Goal: Information Seeking & Learning: Learn about a topic

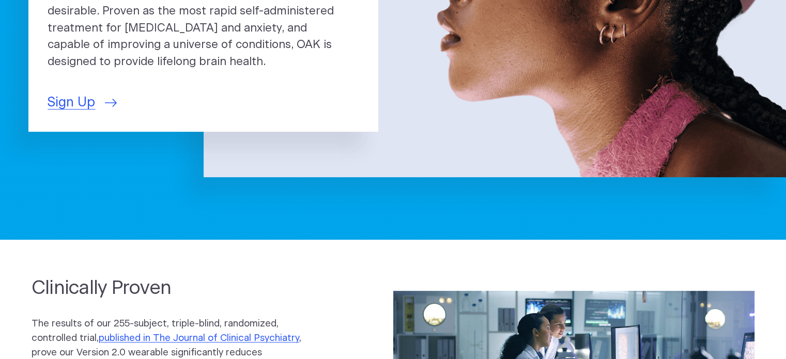
scroll to position [289, 0]
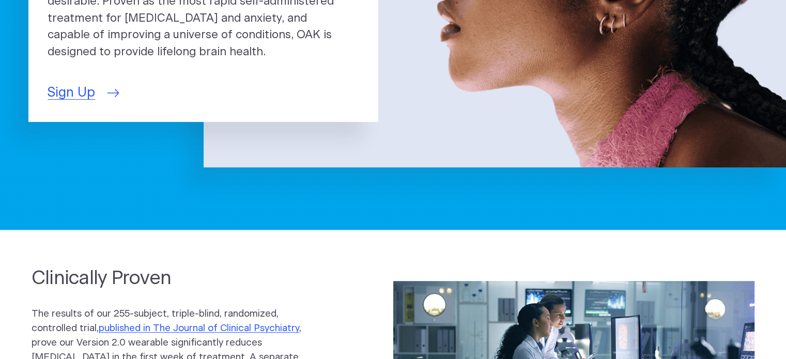
click at [66, 83] on span "Sign Up" at bounding box center [72, 93] width 48 height 20
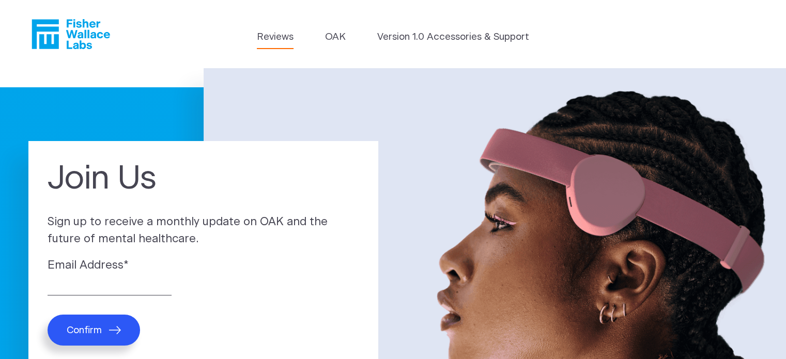
click at [285, 34] on link "Reviews" at bounding box center [275, 37] width 37 height 14
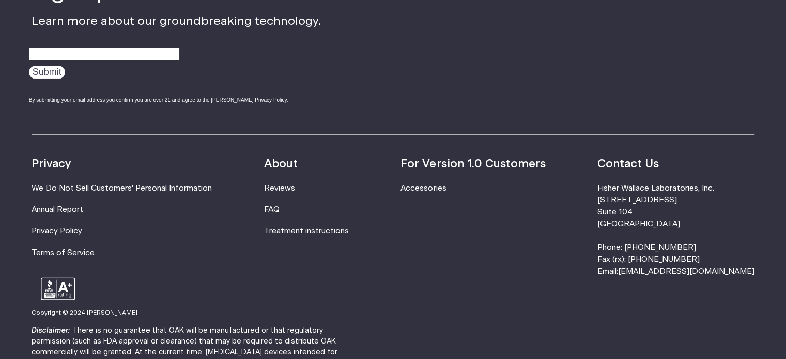
scroll to position [1465, 0]
